Goal: Information Seeking & Learning: Compare options

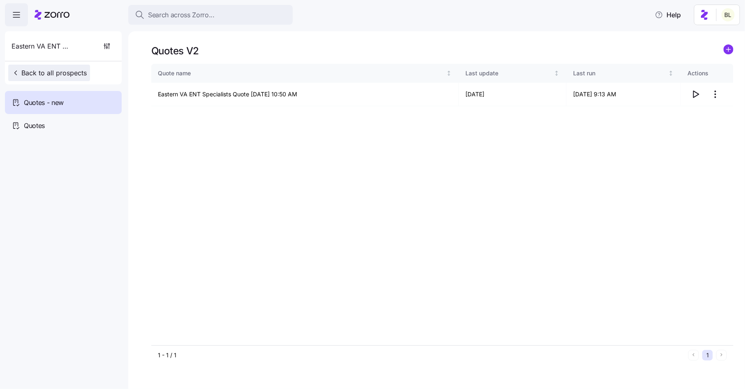
click at [63, 73] on span "Back to all prospects" at bounding box center [49, 73] width 75 height 10
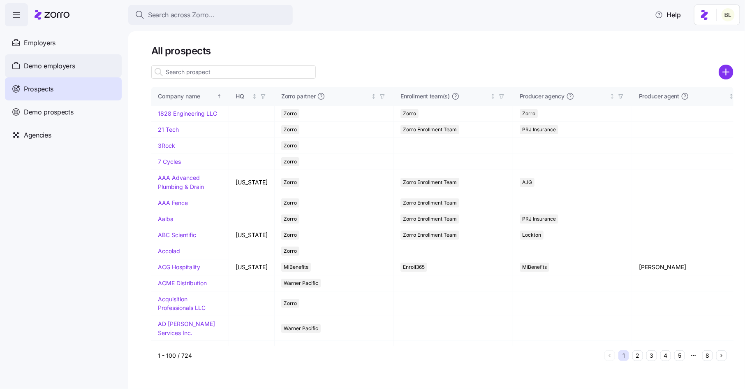
click at [54, 64] on span "Demo employers" at bounding box center [49, 66] width 51 height 10
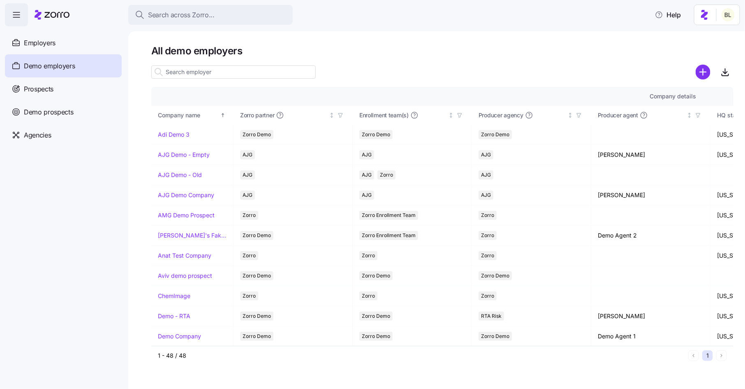
click at [199, 71] on input at bounding box center [233, 71] width 165 height 13
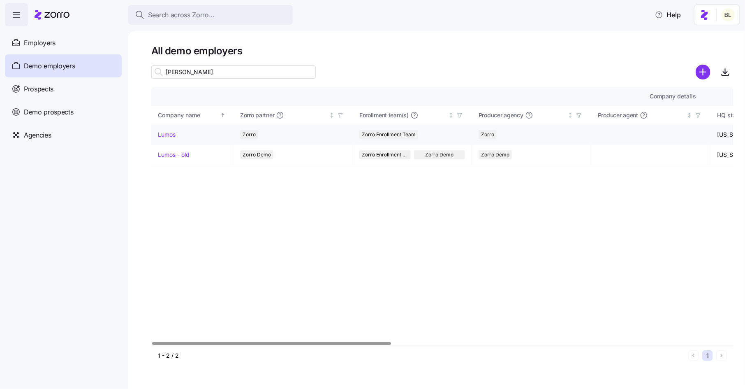
type input "[PERSON_NAME]"
click at [176, 132] on div "Lumos" at bounding box center [192, 134] width 69 height 8
click at [171, 132] on link "Lumos" at bounding box center [167, 134] width 18 height 8
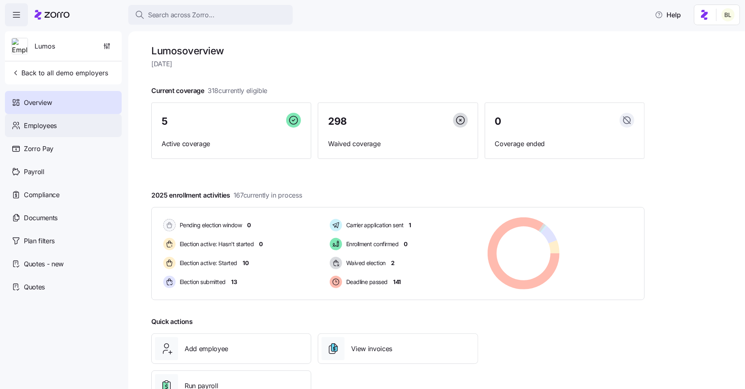
click at [33, 122] on span "Employees" at bounding box center [40, 126] width 33 height 10
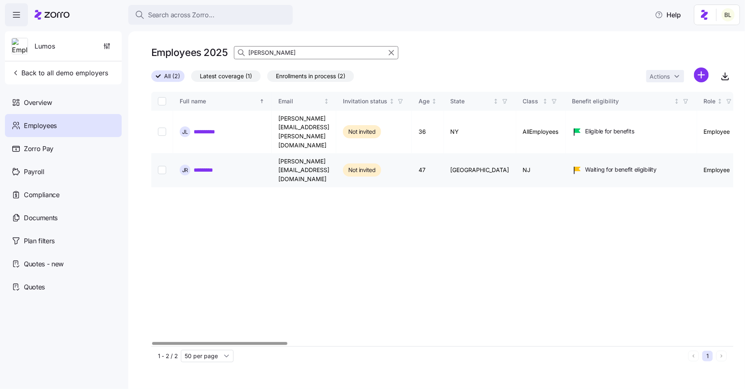
click at [206, 166] on link "*********" at bounding box center [208, 170] width 28 height 8
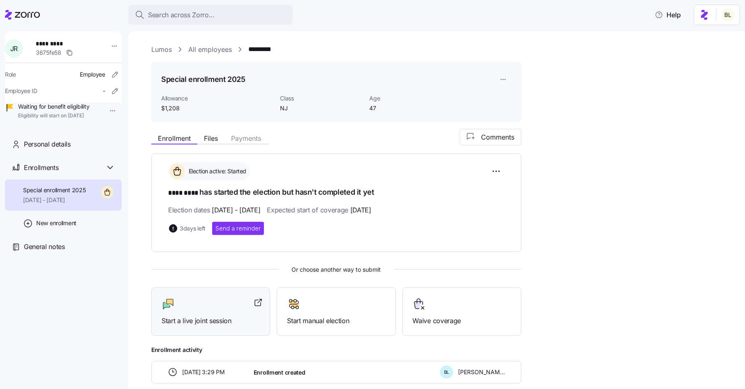
click at [199, 298] on div at bounding box center [211, 303] width 98 height 13
click at [158, 47] on link "Lumos" at bounding box center [161, 49] width 21 height 10
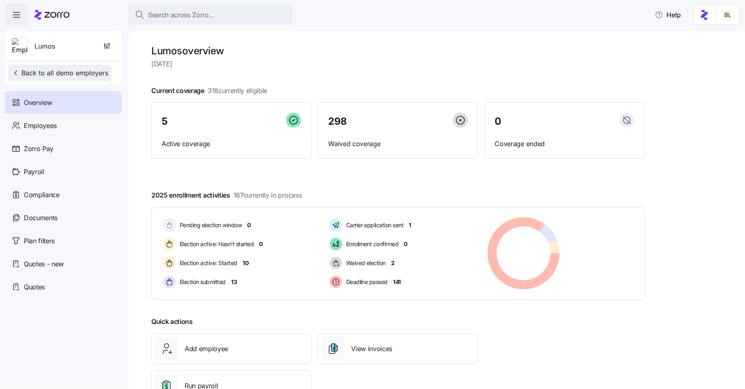
click at [76, 73] on span "Back to all demo employers" at bounding box center [60, 73] width 97 height 10
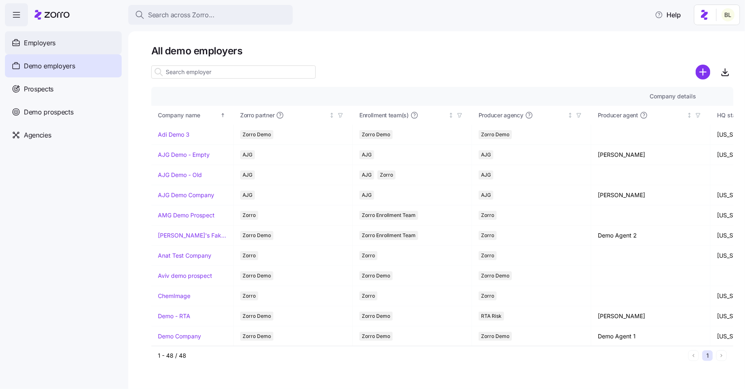
click at [59, 40] on div "Employers" at bounding box center [63, 42] width 117 height 23
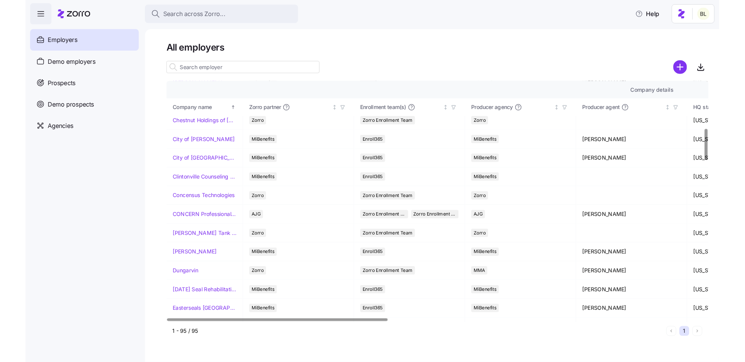
scroll to position [417, 0]
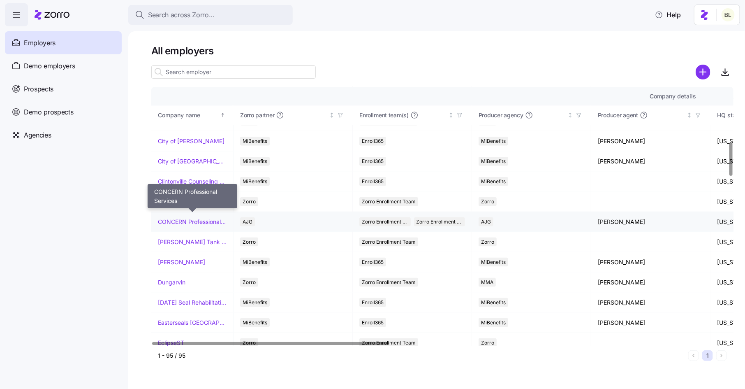
click at [187, 218] on link "CONCERN Professional Services" at bounding box center [192, 222] width 69 height 8
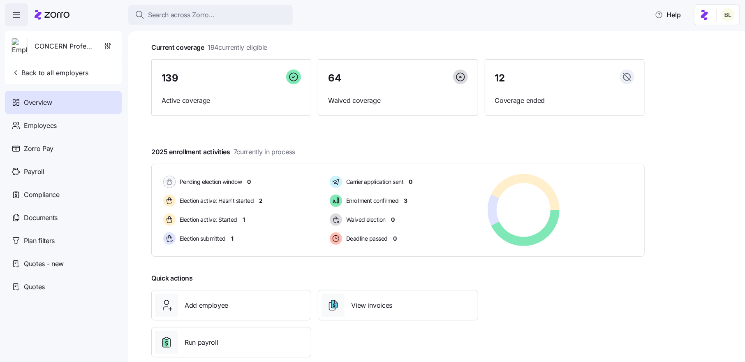
scroll to position [57, 0]
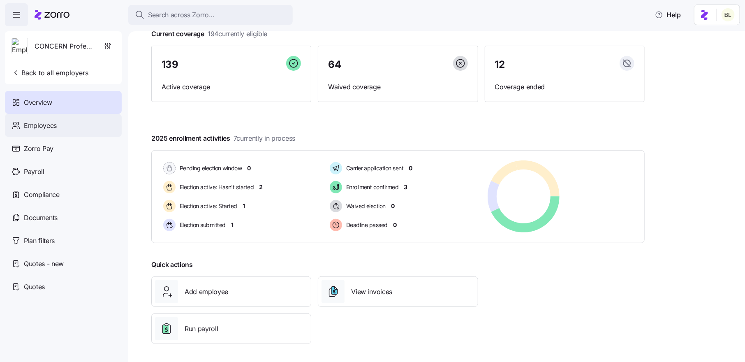
click at [52, 124] on span "Employees" at bounding box center [40, 126] width 33 height 10
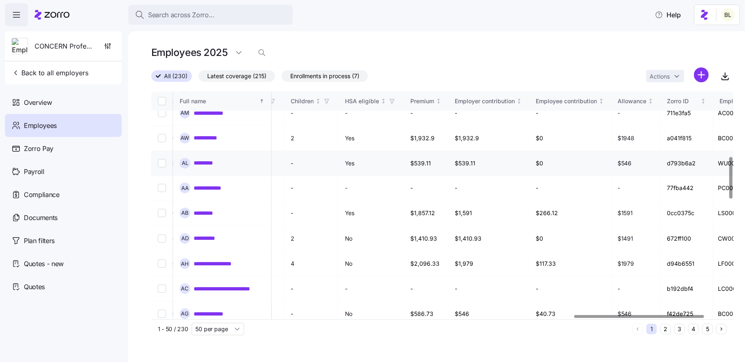
scroll to position [353, 1920]
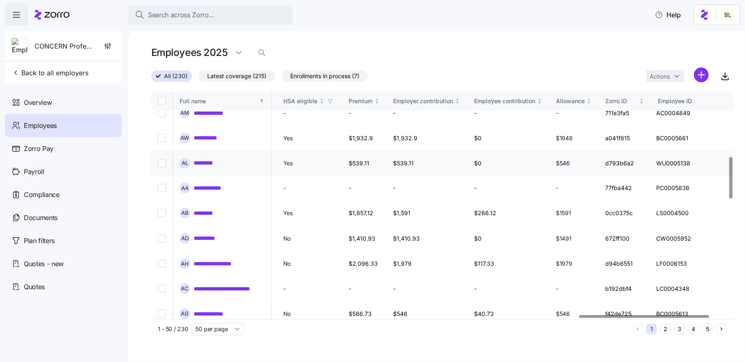
click at [216, 158] on div "A L *********" at bounding box center [222, 163] width 85 height 11
click at [206, 209] on link "*********" at bounding box center [209, 213] width 30 height 8
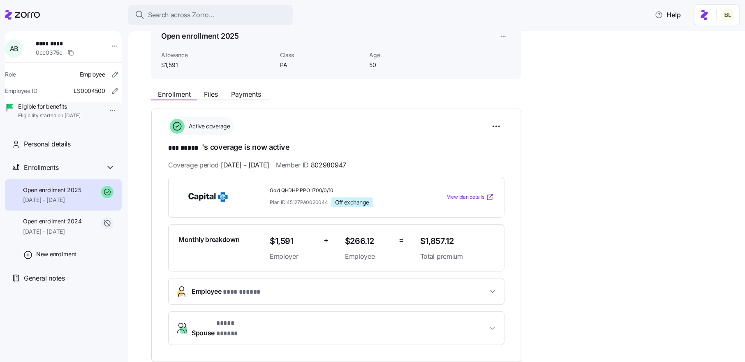
scroll to position [73, 0]
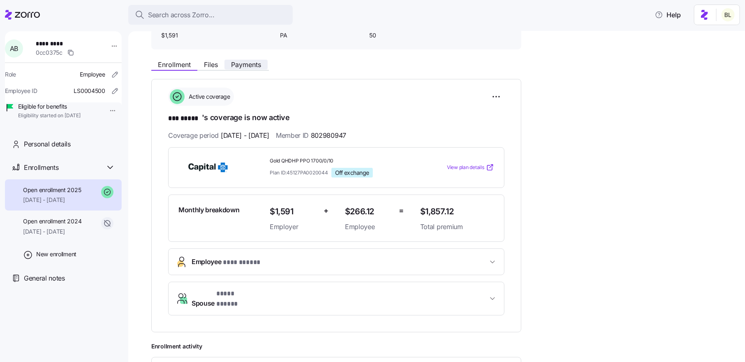
click at [252, 61] on span "Payments" at bounding box center [246, 64] width 30 height 7
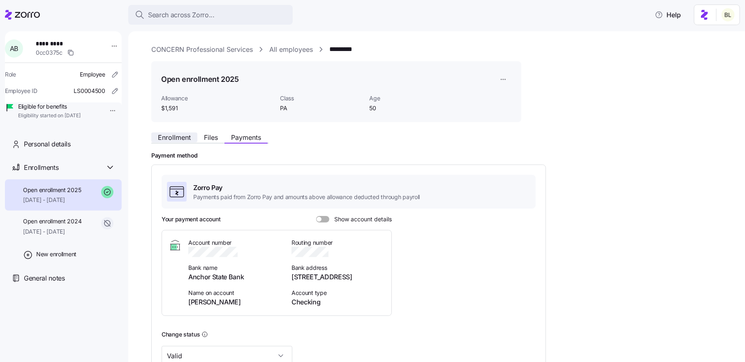
click at [183, 139] on span "Enrollment" at bounding box center [174, 137] width 33 height 7
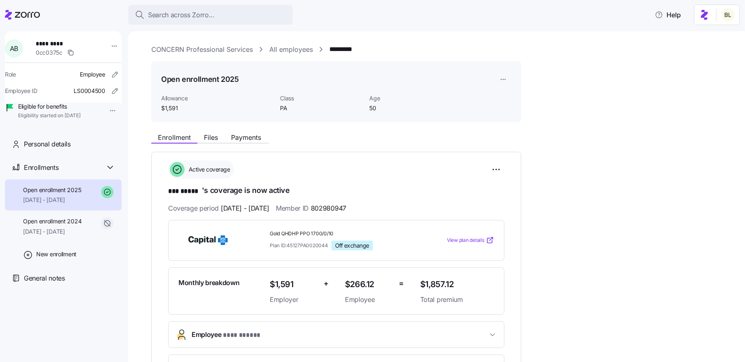
click at [280, 48] on link "All employees" at bounding box center [291, 49] width 44 height 10
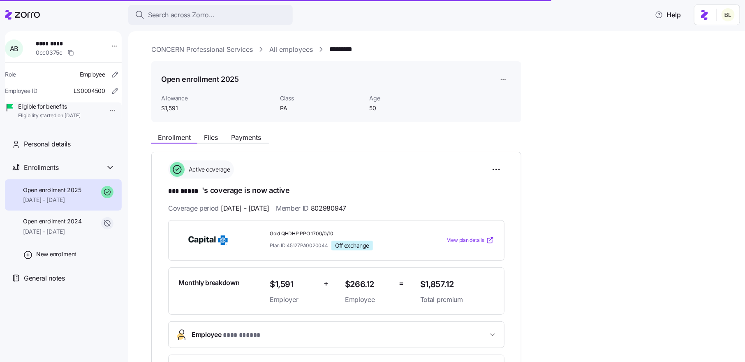
click at [216, 49] on link "CONCERN Professional Services" at bounding box center [202, 49] width 102 height 10
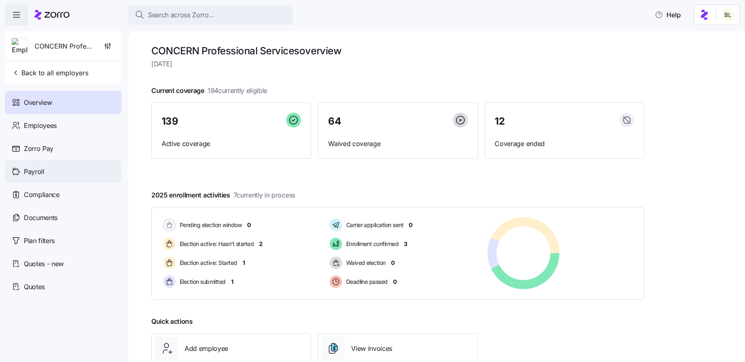
click at [39, 168] on span "Payroll" at bounding box center [34, 172] width 21 height 10
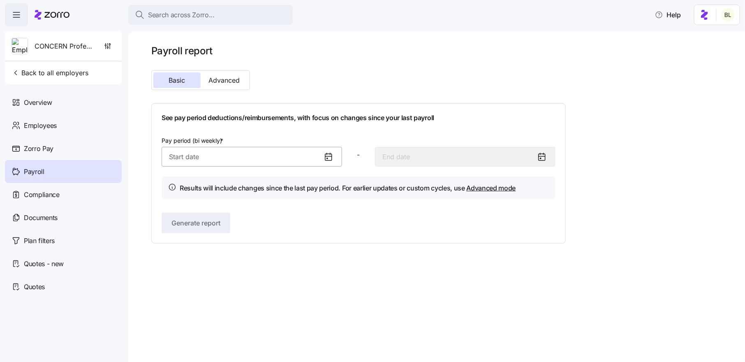
click at [303, 159] on input "Pay period (bi weekly) *" at bounding box center [252, 157] width 181 height 20
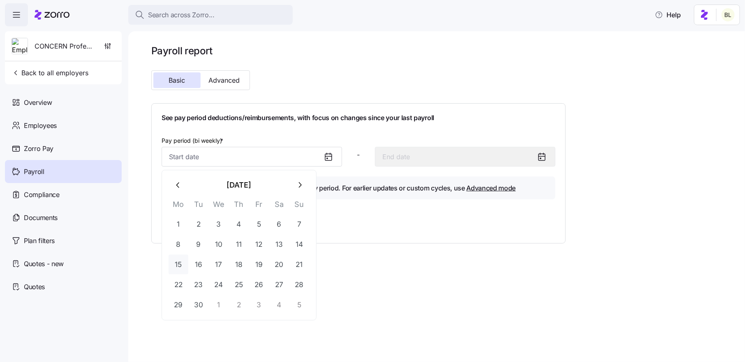
click at [181, 265] on button "15" at bounding box center [179, 265] width 20 height 20
type input "[DATE]"
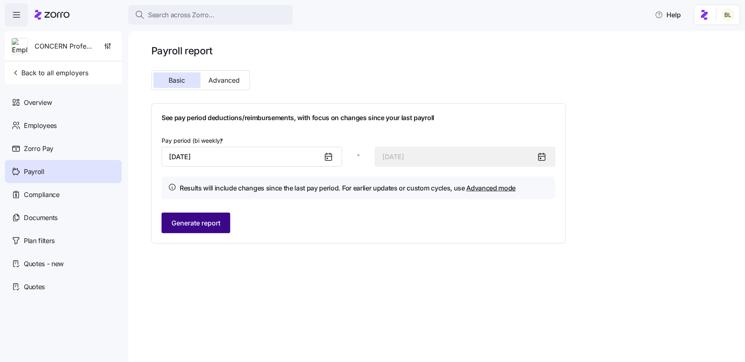
click at [213, 224] on span "Generate report" at bounding box center [196, 223] width 49 height 10
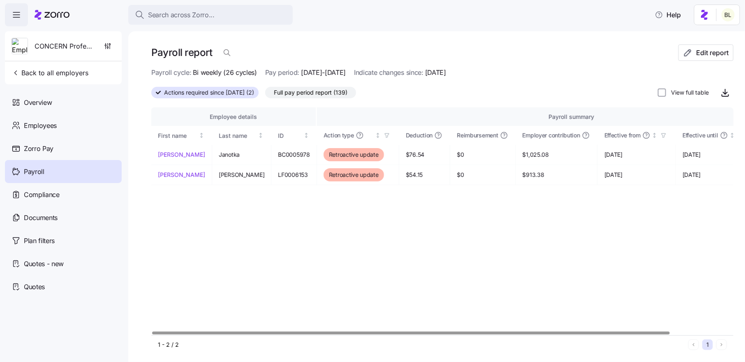
click at [336, 94] on span "Full pay period report (139)" at bounding box center [311, 92] width 74 height 11
click at [265, 95] on input "Full pay period report (139)" at bounding box center [265, 95] width 0 height 0
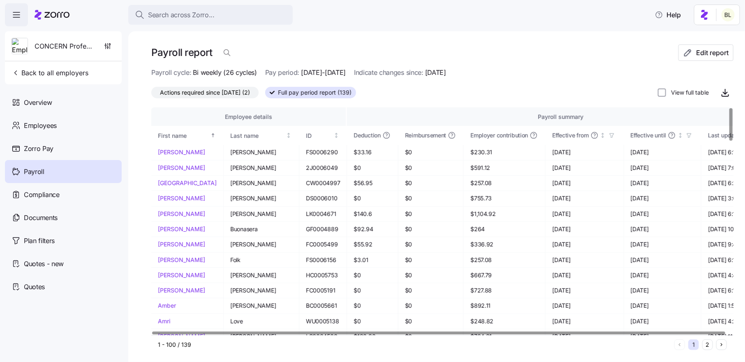
click at [218, 93] on span "Actions required since [DATE] (2)" at bounding box center [205, 92] width 90 height 11
click at [151, 95] on input "Actions required since [DATE] (2)" at bounding box center [151, 95] width 0 height 0
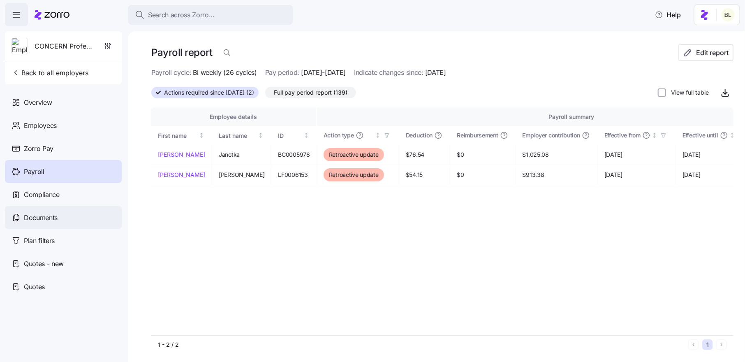
click at [57, 213] on span "Documents" at bounding box center [41, 218] width 34 height 10
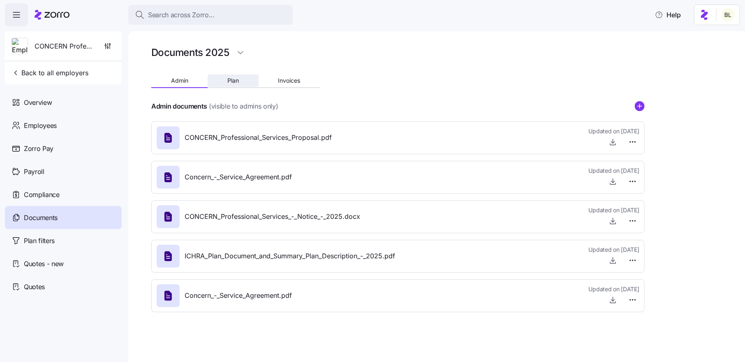
click at [249, 83] on button "Plan" at bounding box center [233, 80] width 51 height 12
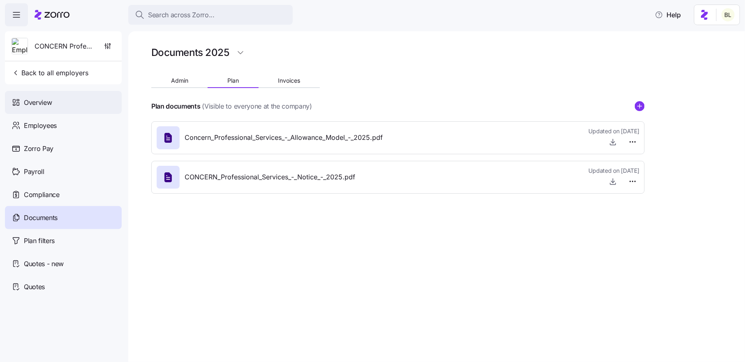
click at [51, 98] on span "Overview" at bounding box center [38, 102] width 28 height 10
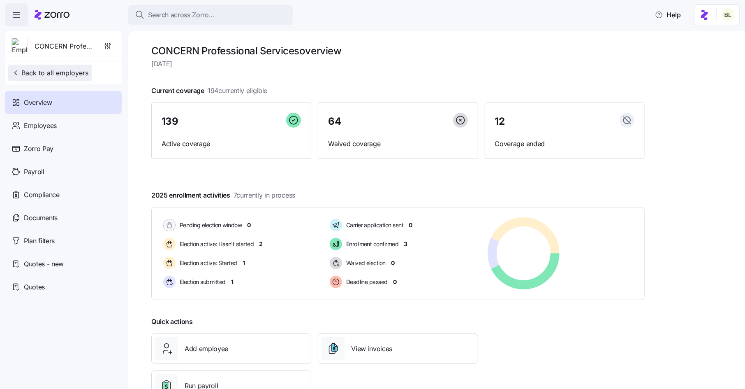
click at [70, 69] on span "Back to all employers" at bounding box center [50, 73] width 77 height 10
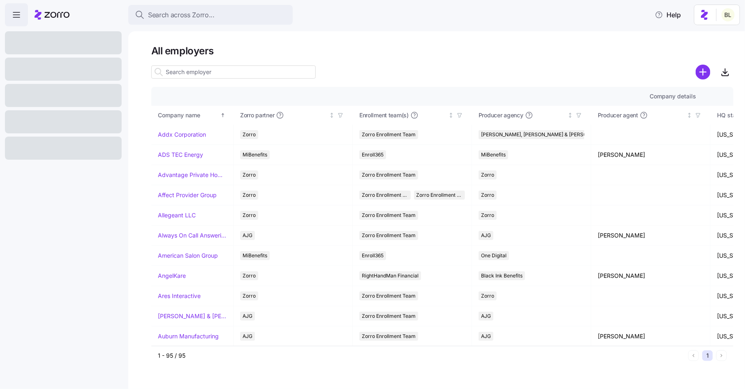
click at [182, 71] on input at bounding box center [233, 71] width 165 height 13
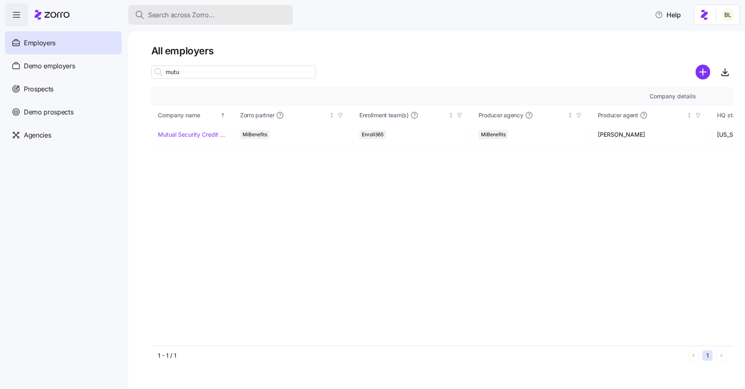
type input "mutu"
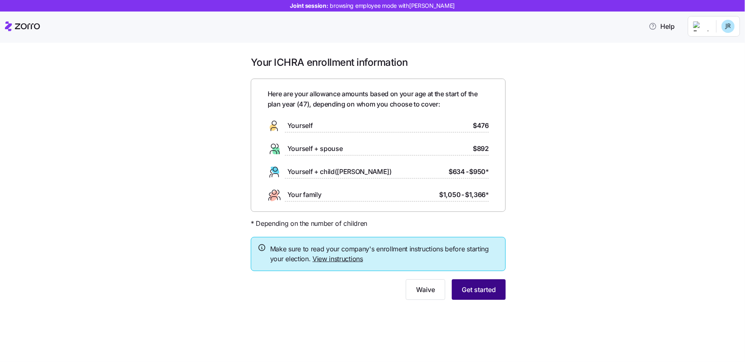
click at [487, 285] on span "Get started" at bounding box center [479, 290] width 34 height 10
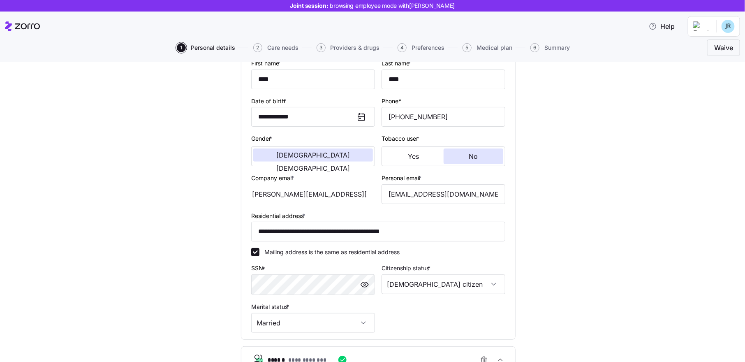
scroll to position [93, 0]
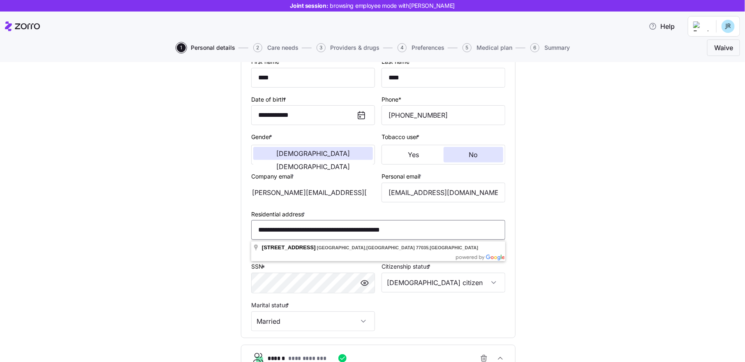
drag, startPoint x: 416, startPoint y: 232, endPoint x: 260, endPoint y: 225, distance: 155.7
click at [260, 225] on input "**********" at bounding box center [378, 230] width 254 height 20
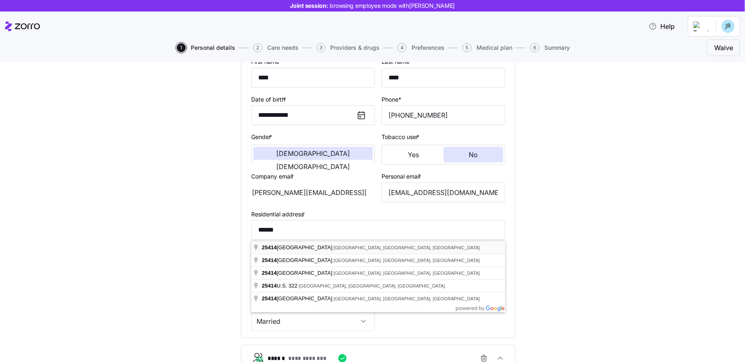
type input "**********"
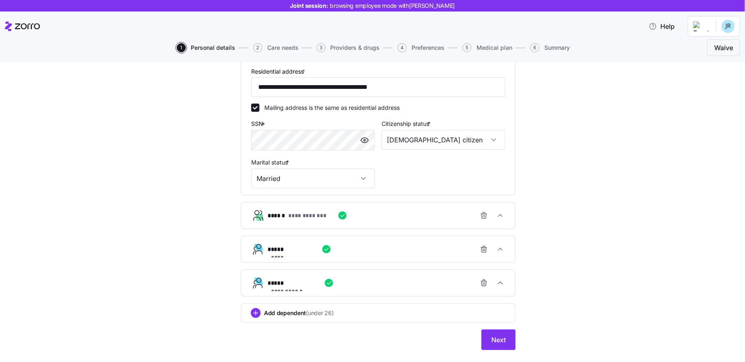
scroll to position [253, 0]
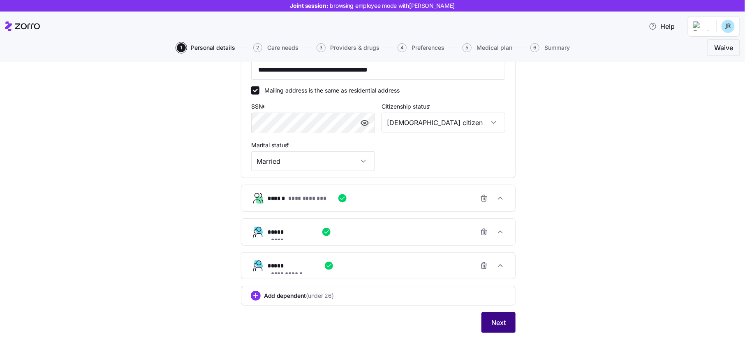
click at [501, 311] on span "Next" at bounding box center [498, 323] width 14 height 10
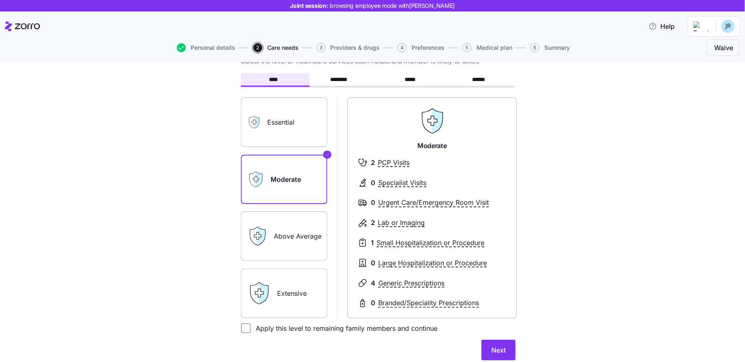
scroll to position [27, 0]
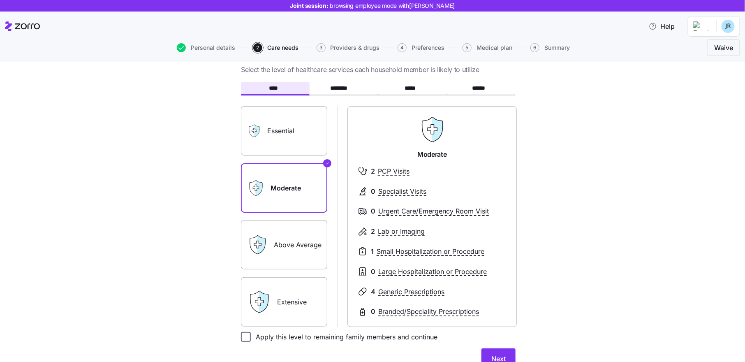
click at [250, 311] on input "Apply this level to remaining family members and continue" at bounding box center [246, 337] width 10 height 10
checkbox input "true"
click at [498, 311] on button "Next" at bounding box center [499, 358] width 34 height 21
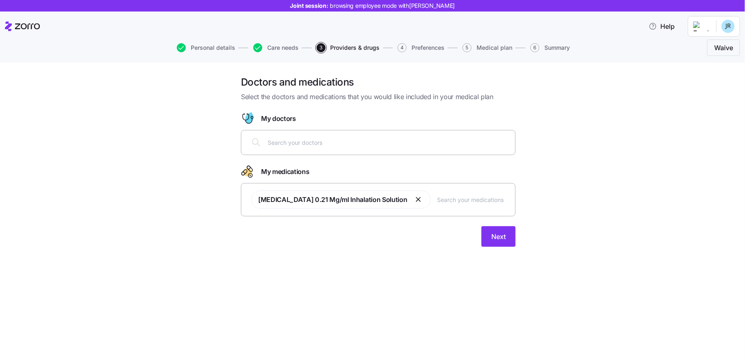
click at [329, 144] on input "text" at bounding box center [389, 142] width 243 height 9
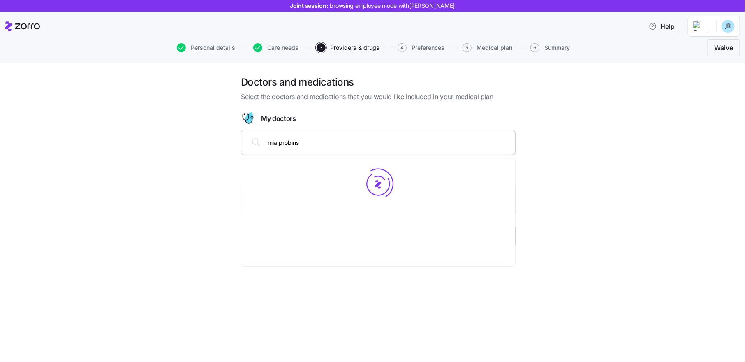
type input "mia probinsk"
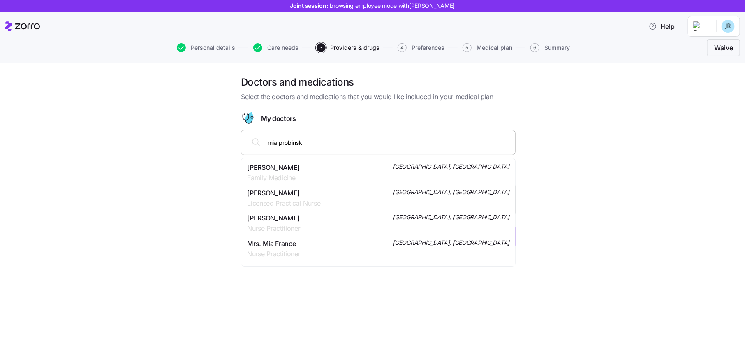
click at [300, 164] on span "Mia Danya Probinsky" at bounding box center [273, 167] width 53 height 10
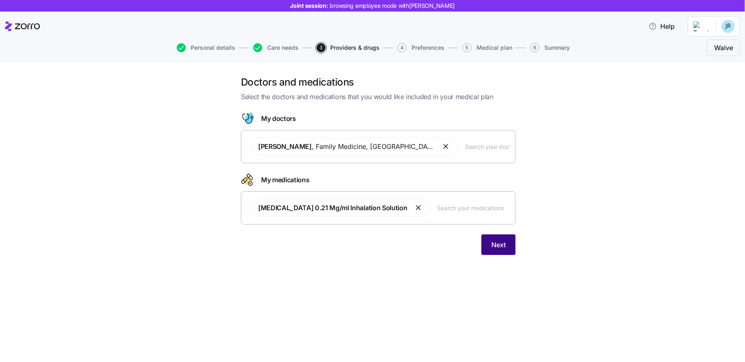
click at [500, 241] on span "Next" at bounding box center [498, 245] width 14 height 10
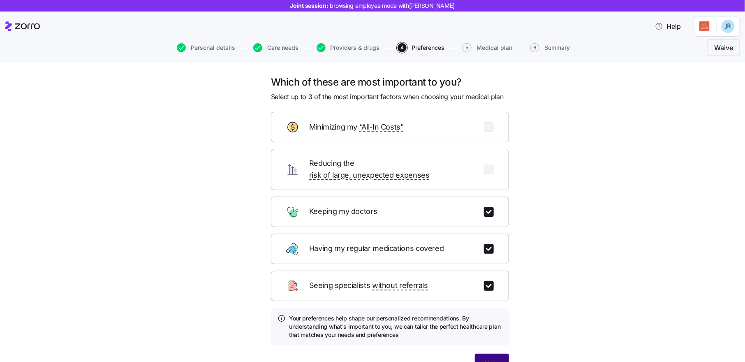
click at [491, 311] on span "Next" at bounding box center [492, 364] width 14 height 10
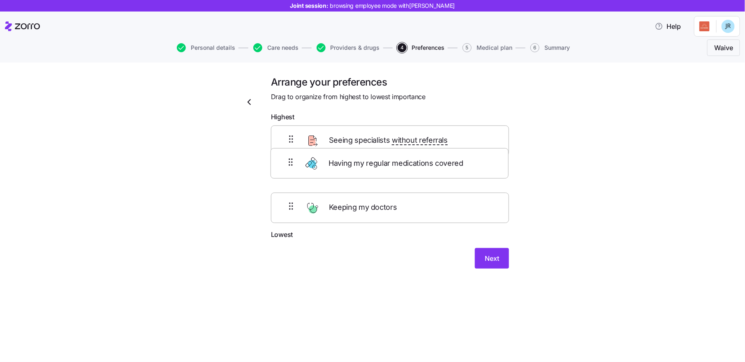
drag, startPoint x: 341, startPoint y: 176, endPoint x: 339, endPoint y: 147, distance: 28.8
click at [339, 147] on div "Seeing specialists without referrals Having my regular medications covered Keep…" at bounding box center [390, 177] width 238 height 104
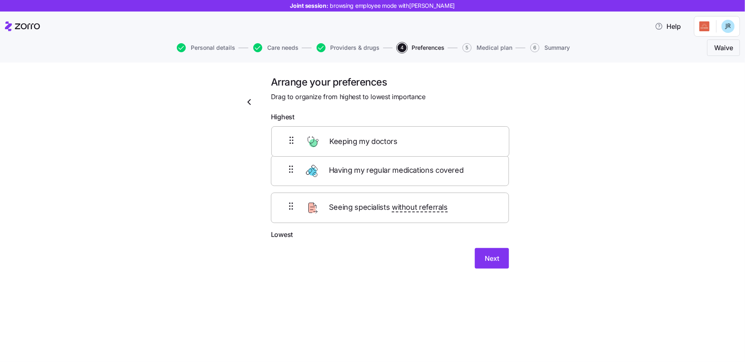
drag, startPoint x: 346, startPoint y: 214, endPoint x: 347, endPoint y: 138, distance: 76.1
click at [347, 138] on div "Having my regular medications covered Seeing specialists without referrals Keep…" at bounding box center [390, 177] width 238 height 104
drag, startPoint x: 345, startPoint y: 207, endPoint x: 346, endPoint y: 170, distance: 36.6
click at [346, 170] on div "Keeping my doctors Seeing specialists without referrals Having my regular medic…" at bounding box center [390, 177] width 238 height 104
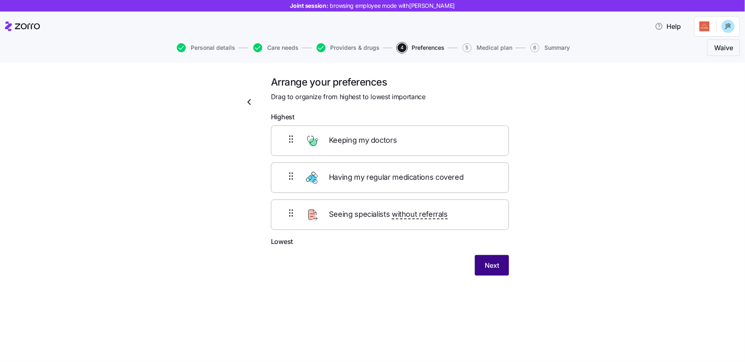
click at [489, 261] on span "Next" at bounding box center [492, 265] width 14 height 10
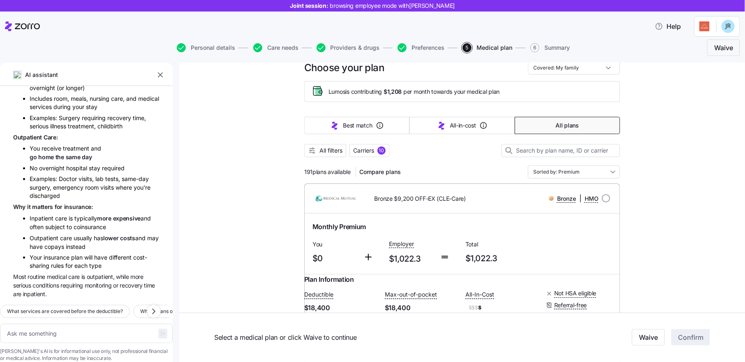
scroll to position [23, 0]
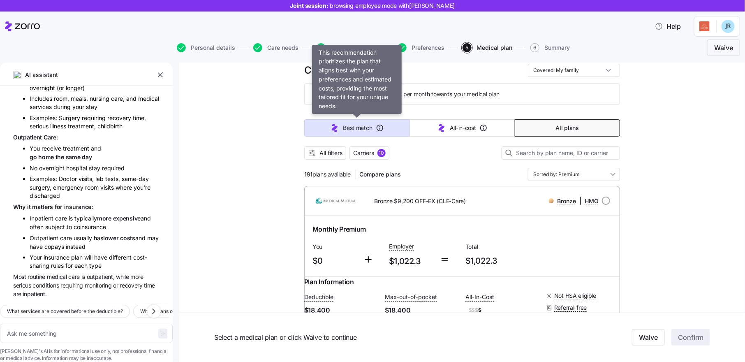
click at [349, 121] on button "Best match" at bounding box center [356, 127] width 105 height 17
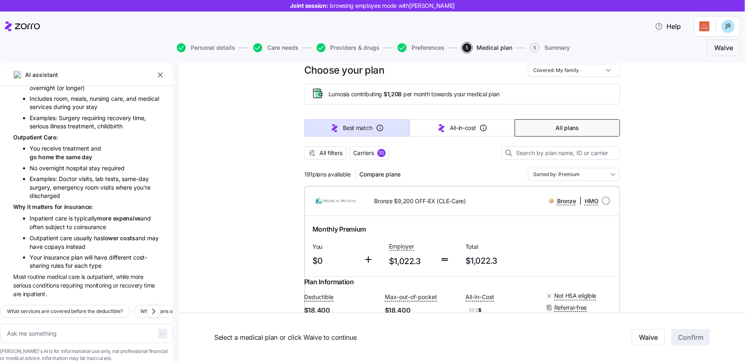
type textarea "x"
type input "Sorted by: Best match"
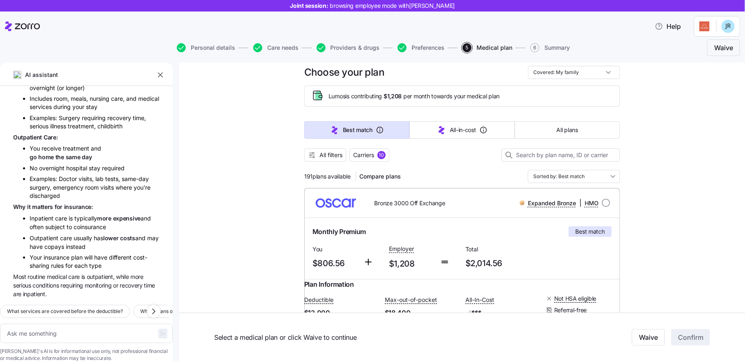
scroll to position [21, 0]
click at [578, 130] on span "All plans" at bounding box center [567, 130] width 21 height 8
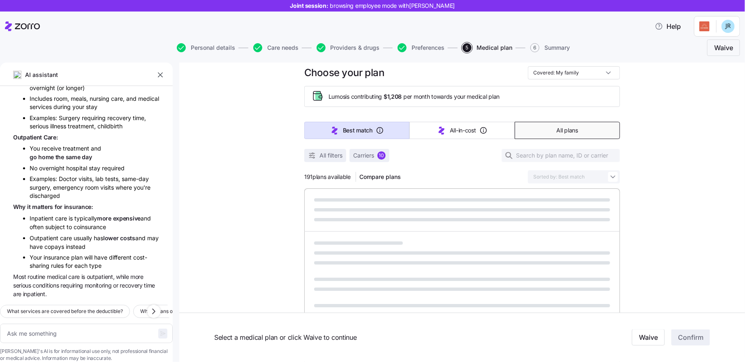
type textarea "x"
type input "Sorted by: Premium"
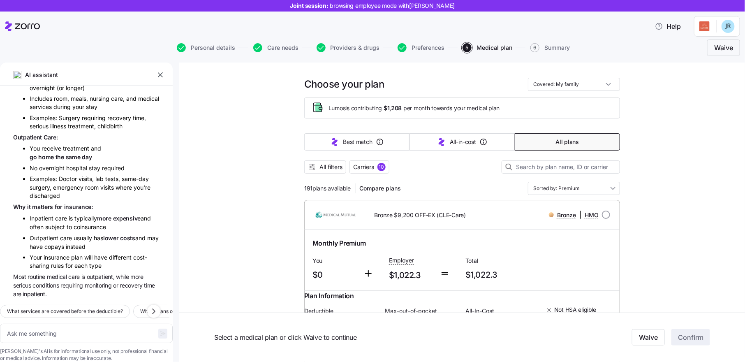
scroll to position [0, 0]
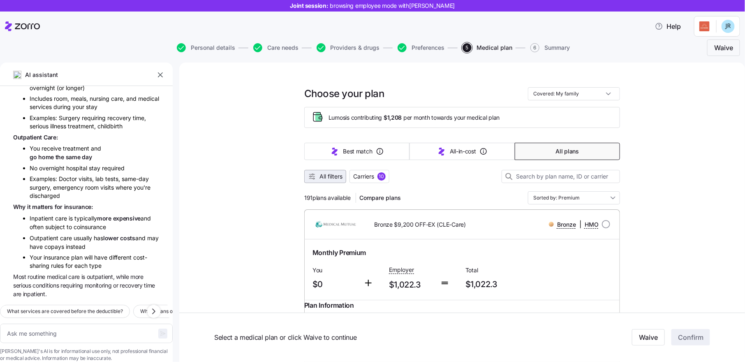
click at [333, 172] on button "All filters" at bounding box center [325, 176] width 42 height 13
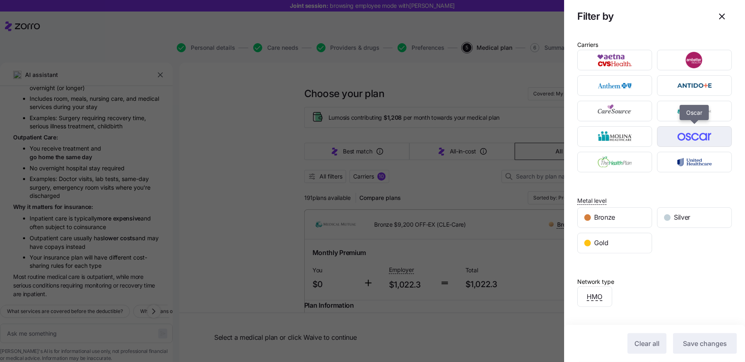
click at [596, 136] on img "button" at bounding box center [695, 136] width 60 height 16
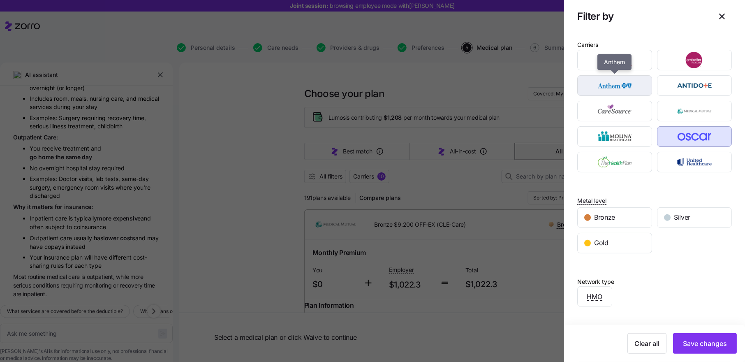
click at [596, 81] on img "button" at bounding box center [615, 85] width 60 height 16
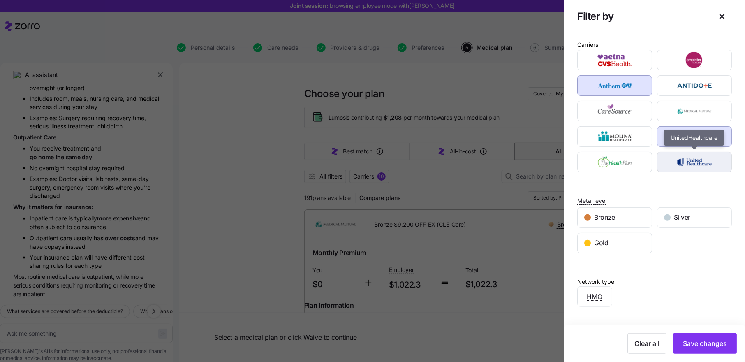
click at [596, 157] on img "button" at bounding box center [695, 162] width 60 height 16
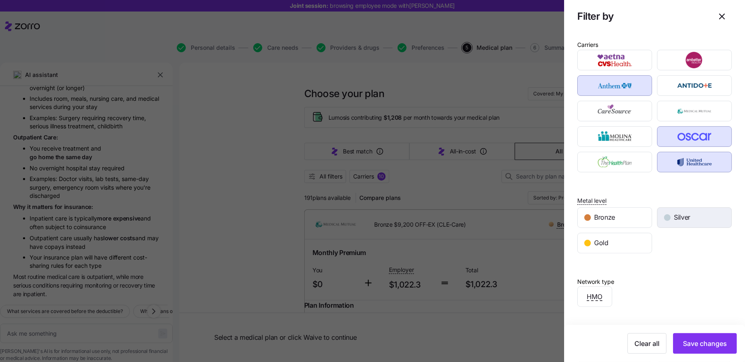
click at [596, 220] on span "Silver" at bounding box center [682, 217] width 16 height 10
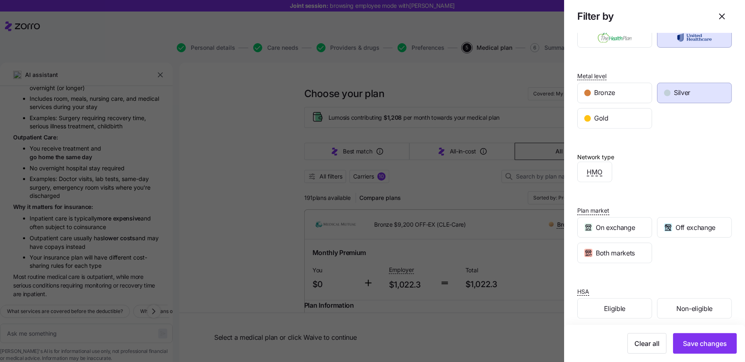
scroll to position [128, 0]
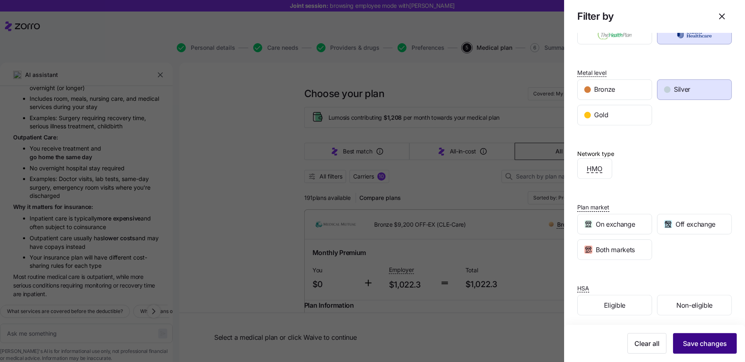
click at [596, 311] on span "Save changes" at bounding box center [705, 343] width 44 height 10
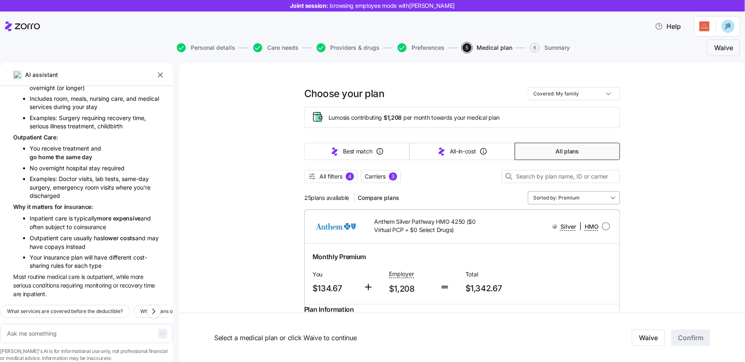
click at [584, 194] on input "Sorted by: Premium" at bounding box center [574, 197] width 92 height 13
click at [571, 255] on div "Deductible" at bounding box center [574, 259] width 86 height 14
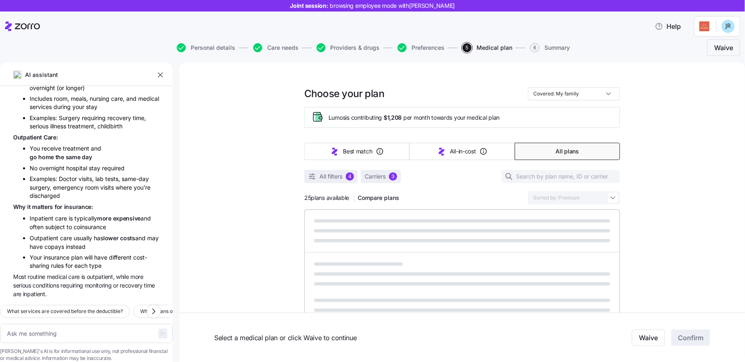
type textarea "x"
type input "Sorted by: Deductible"
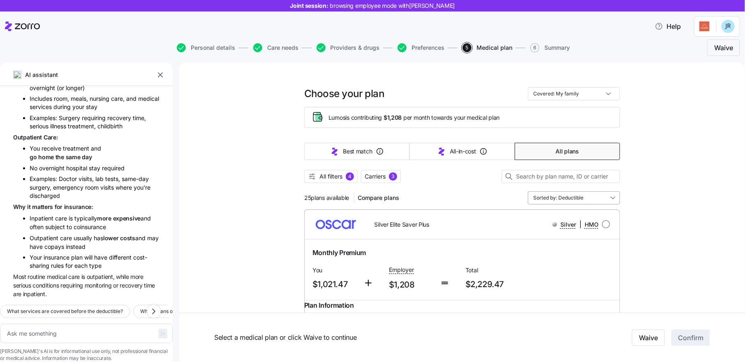
click at [573, 196] on input "Sorted by: Deductible" at bounding box center [574, 197] width 92 height 13
click at [557, 247] on div "Premium" at bounding box center [574, 245] width 86 height 14
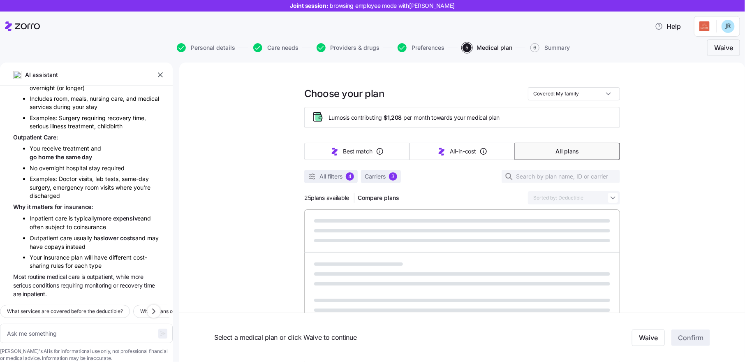
type textarea "x"
type input "Sorted by: Premium"
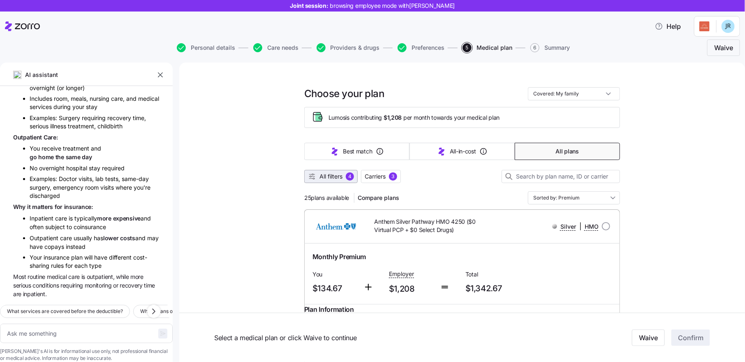
click at [338, 177] on span "All filters" at bounding box center [331, 176] width 23 height 8
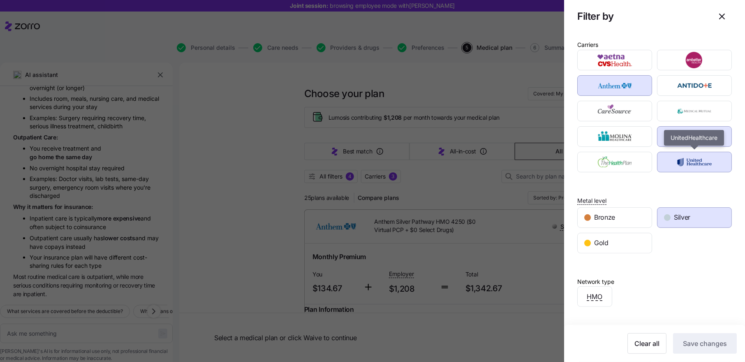
click at [596, 158] on img "button" at bounding box center [695, 162] width 60 height 16
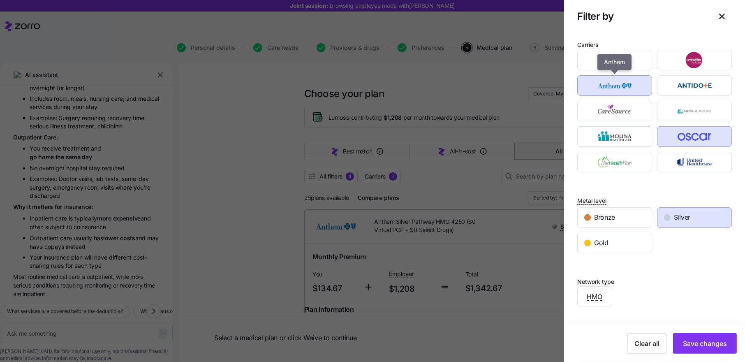
click at [596, 85] on img "button" at bounding box center [615, 85] width 60 height 16
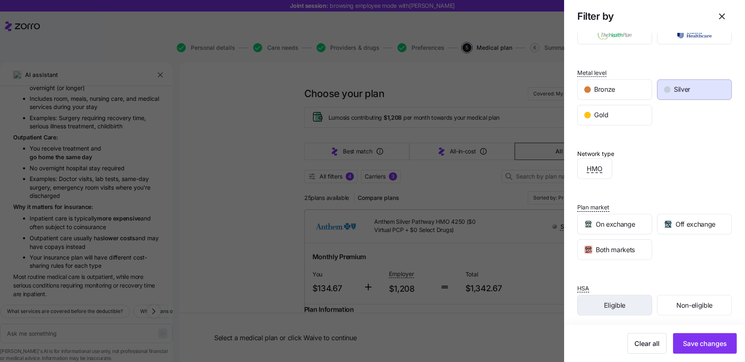
click at [596, 300] on span "Eligible" at bounding box center [614, 305] width 21 height 10
click at [596, 311] on span "Save changes" at bounding box center [705, 343] width 44 height 10
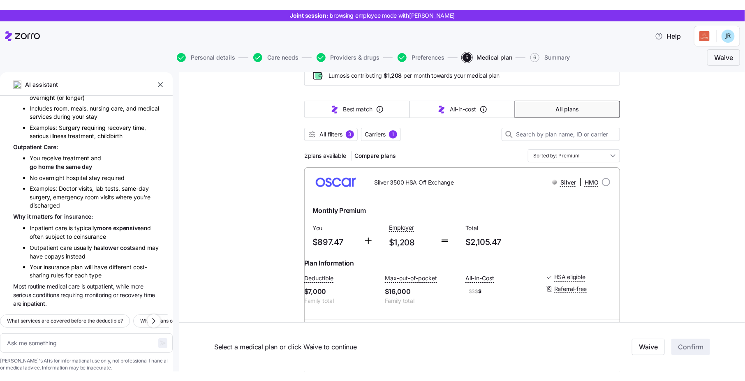
scroll to position [50, 0]
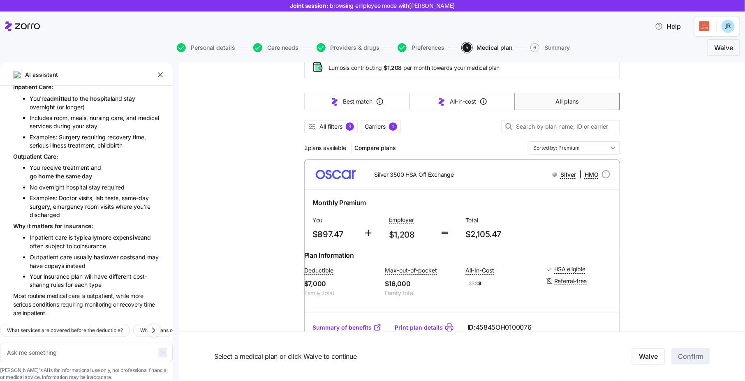
type textarea "x"
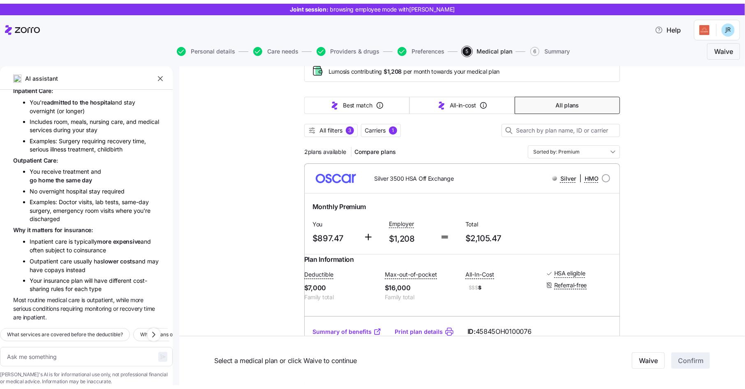
scroll to position [393, 0]
